Goal: Information Seeking & Learning: Understand process/instructions

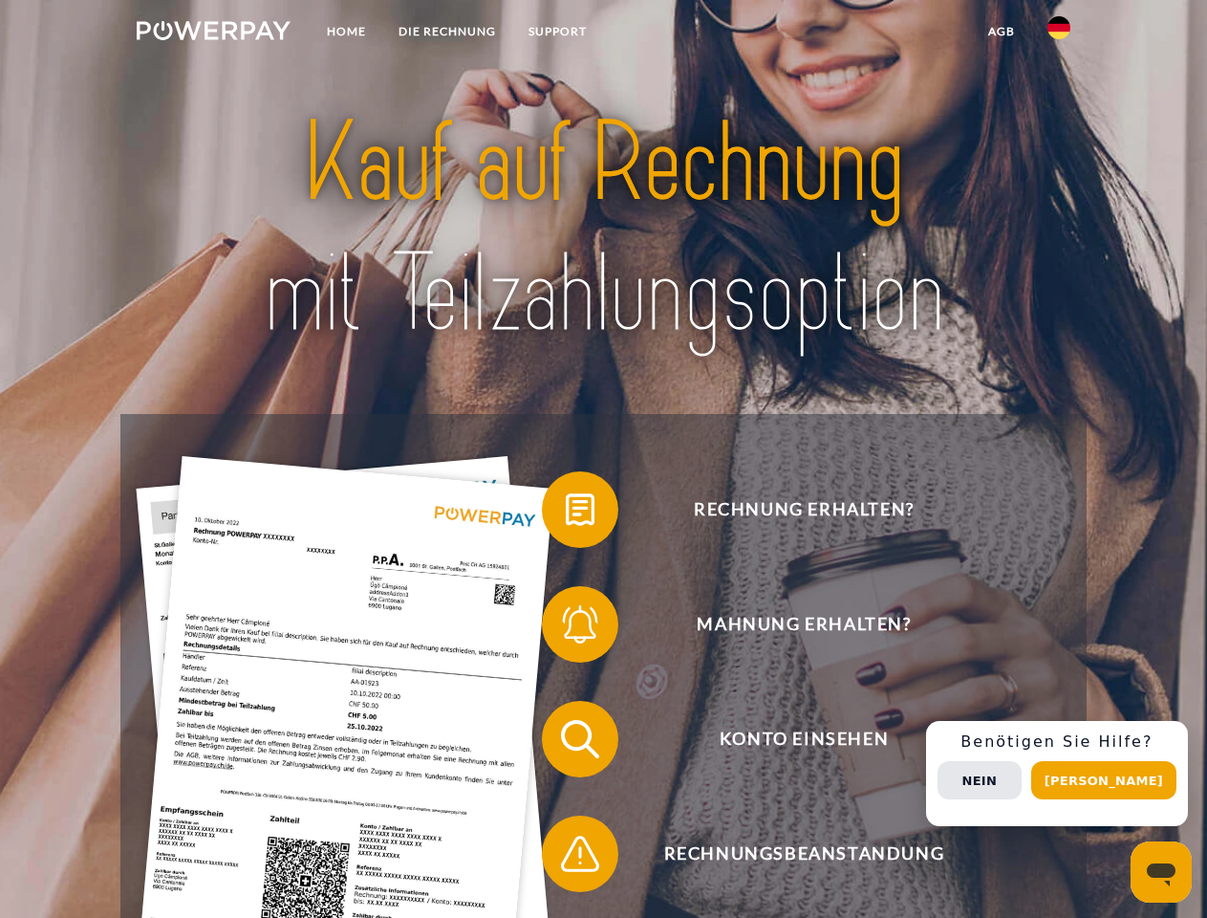
click at [213, 33] on img at bounding box center [214, 30] width 154 height 19
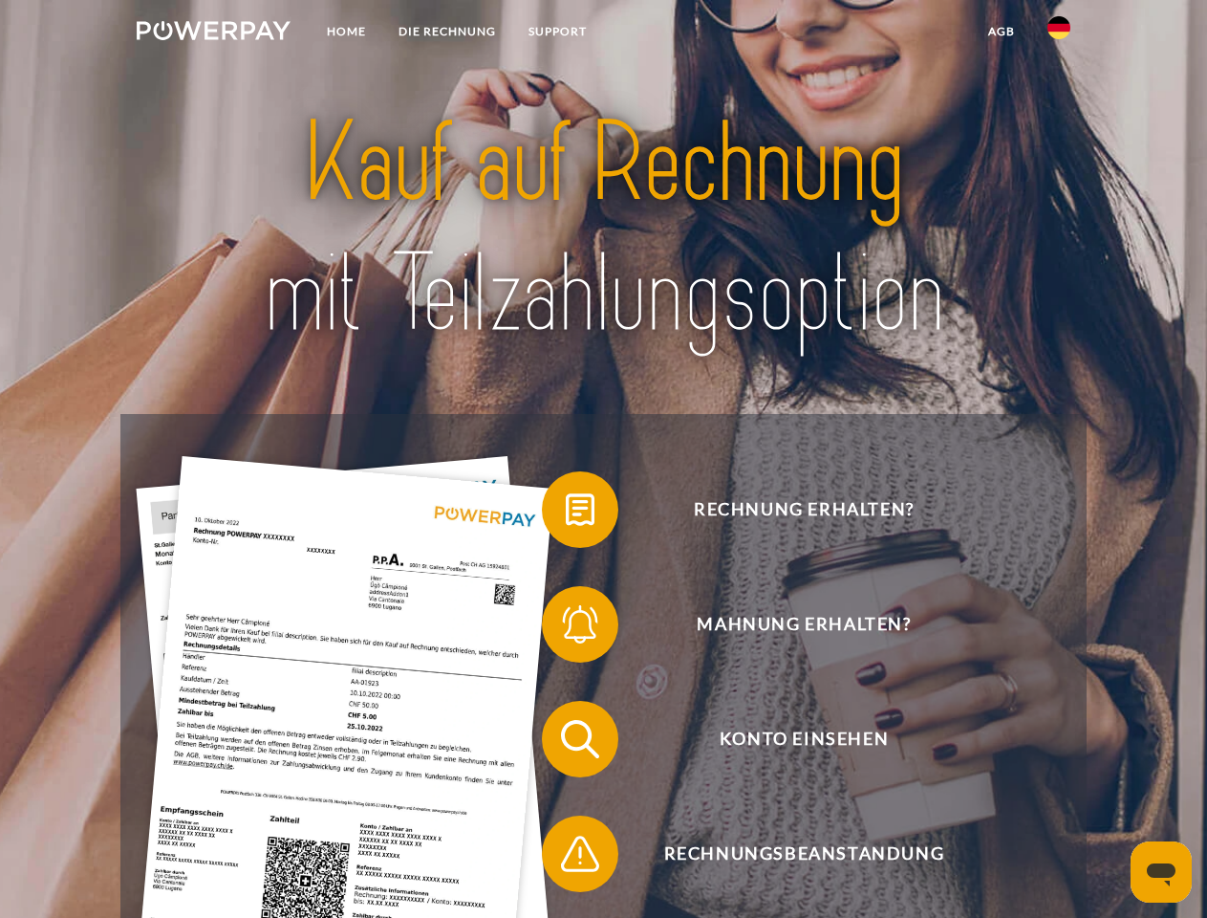
click at [1059, 33] on img at bounding box center [1059, 27] width 23 height 23
click at [1001, 32] on link "agb" at bounding box center [1001, 31] width 59 height 34
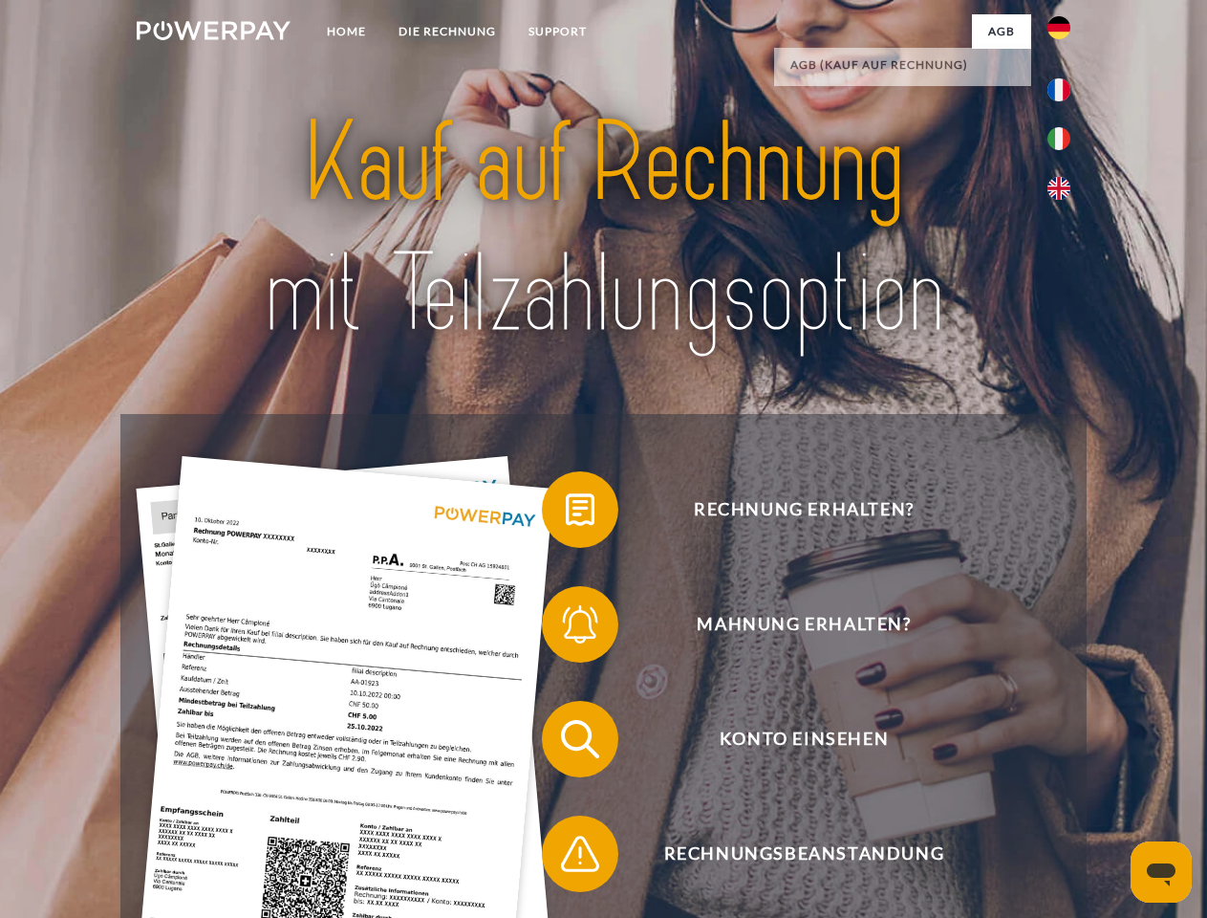
click at [566, 513] on span at bounding box center [552, 510] width 96 height 96
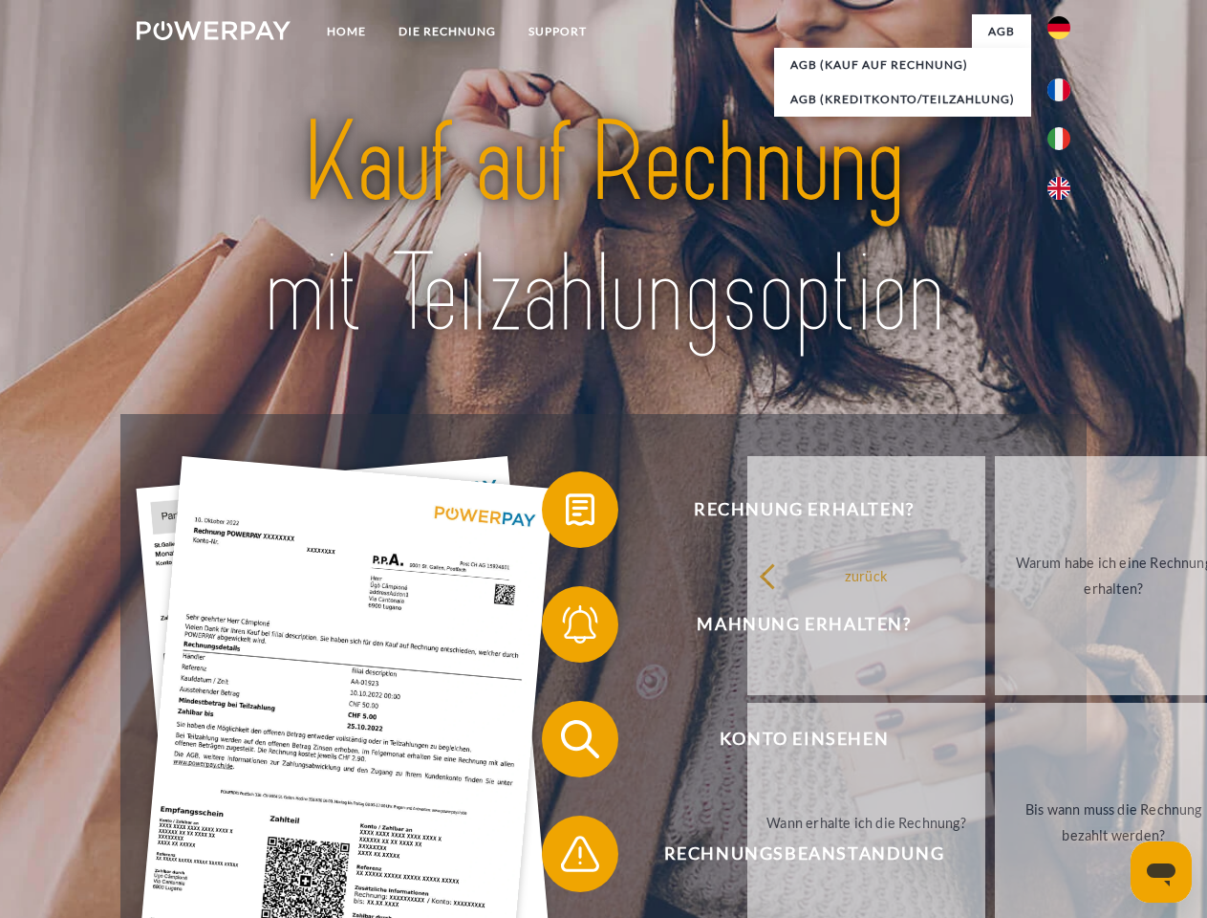
click at [566, 628] on div "Rechnung erhalten? Mahnung erhalten? Konto einsehen" at bounding box center [603, 796] width 966 height 765
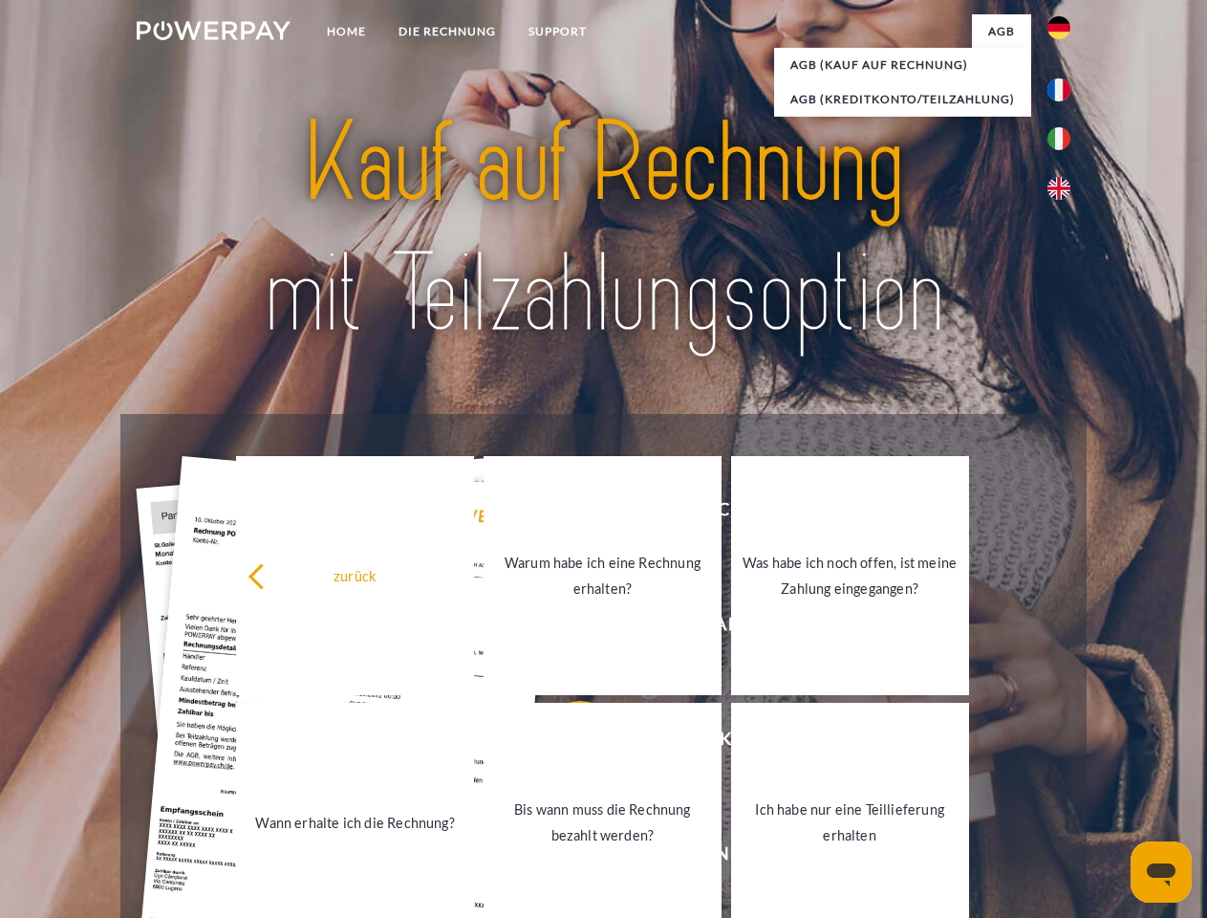
click at [566, 743] on link "Bis wann muss die Rechnung bezahlt werden?" at bounding box center [603, 822] width 238 height 239
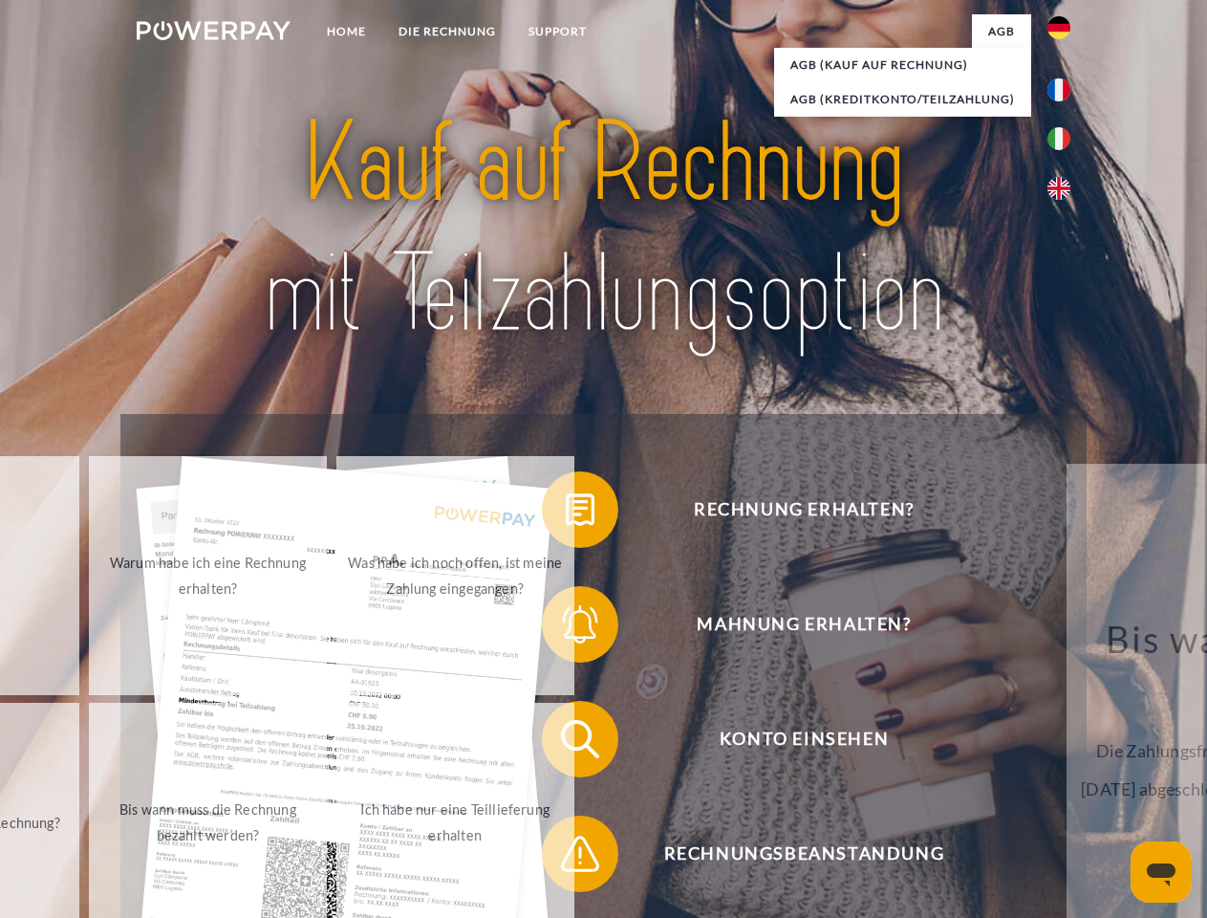
click at [566, 858] on span at bounding box center [552, 854] width 96 height 96
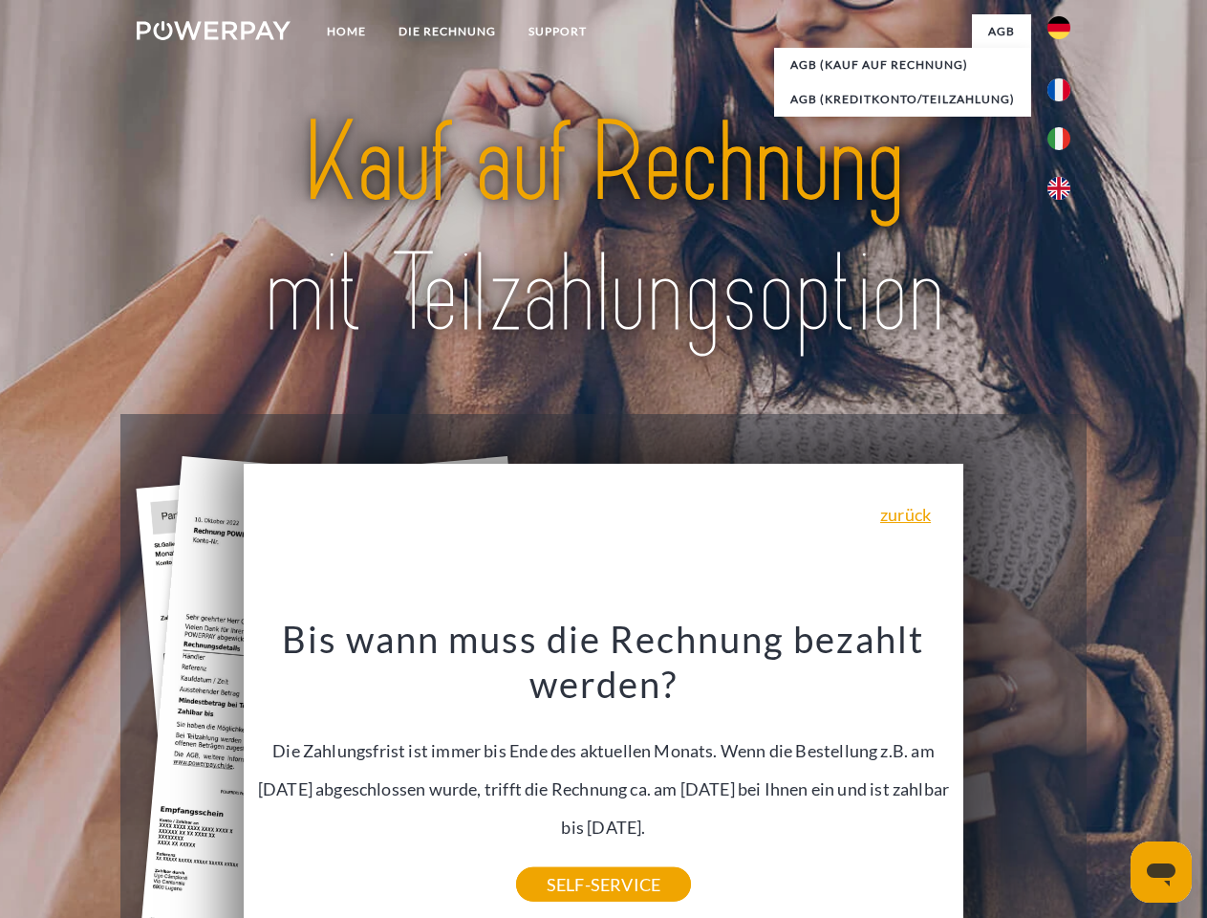
click at [1064, 773] on div "Rechnung erhalten? Mahnung erhalten? Konto einsehen" at bounding box center [603, 796] width 966 height 765
click at [1017, 777] on span "Konto einsehen" at bounding box center [804, 739] width 468 height 76
click at [1111, 780] on header "Home DIE RECHNUNG SUPPORT" at bounding box center [603, 660] width 1207 height 1320
